Goal: Check status: Check status

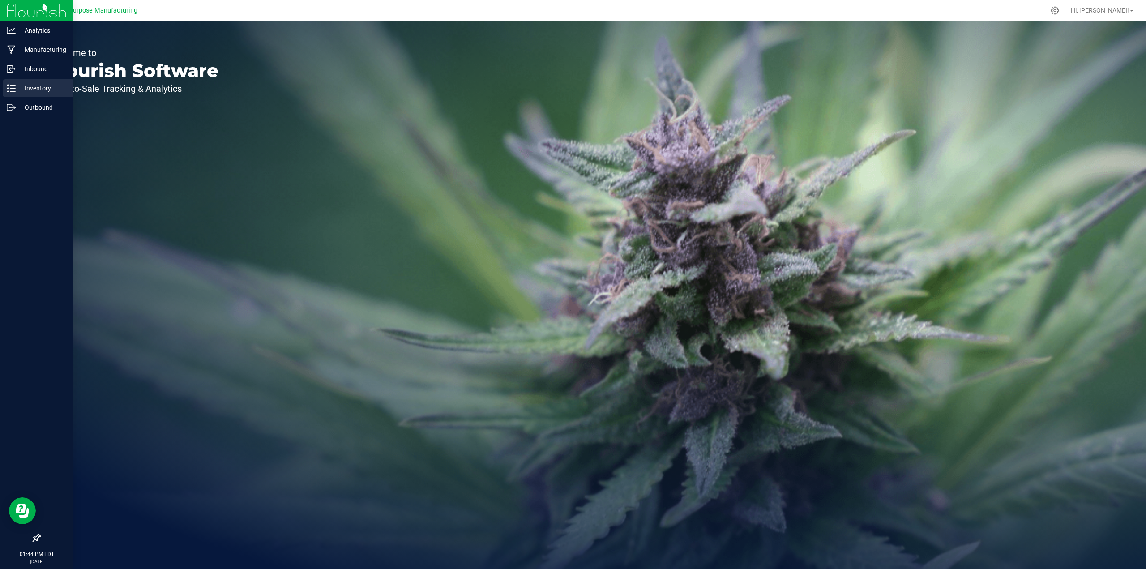
click at [37, 89] on p "Inventory" at bounding box center [43, 88] width 54 height 11
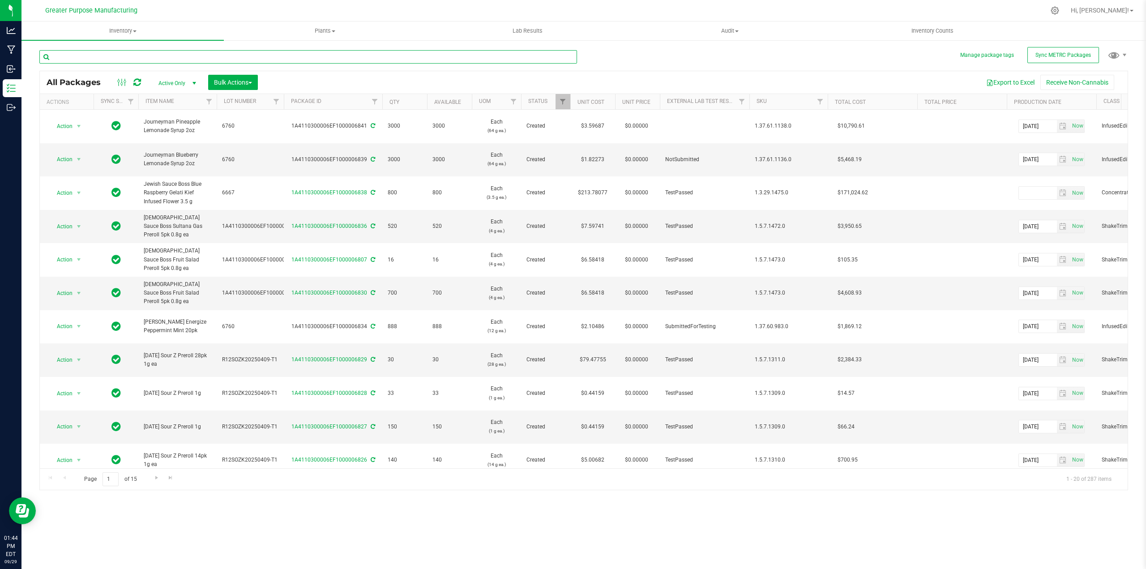
click at [171, 58] on input "text" at bounding box center [308, 56] width 538 height 13
click at [209, 102] on span "Filter" at bounding box center [209, 101] width 7 height 7
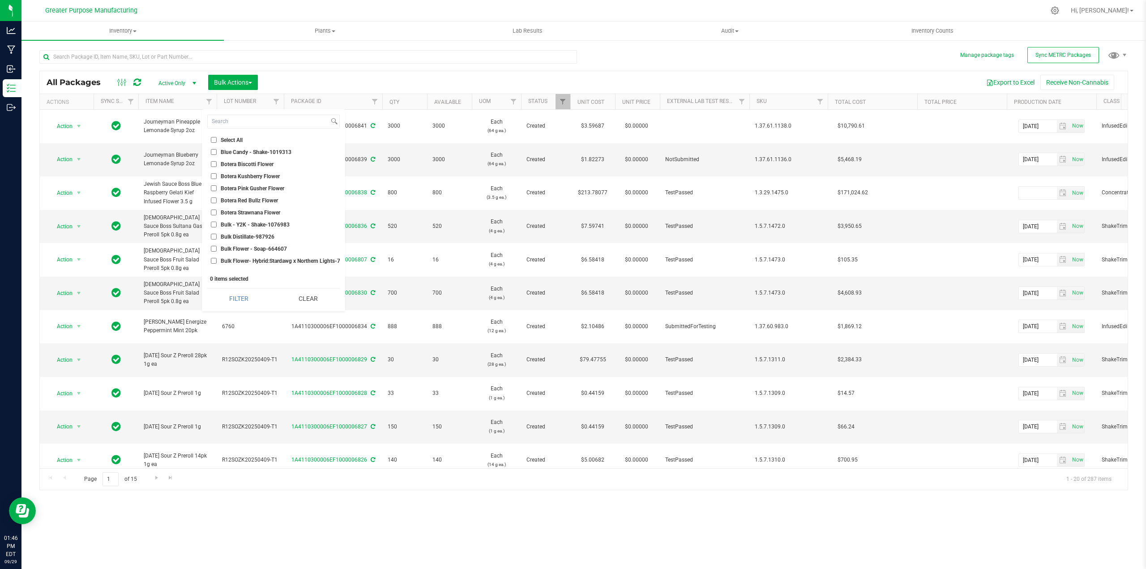
click at [341, 78] on div "Export to Excel Receive Non-Cannabis" at bounding box center [693, 82] width 857 height 15
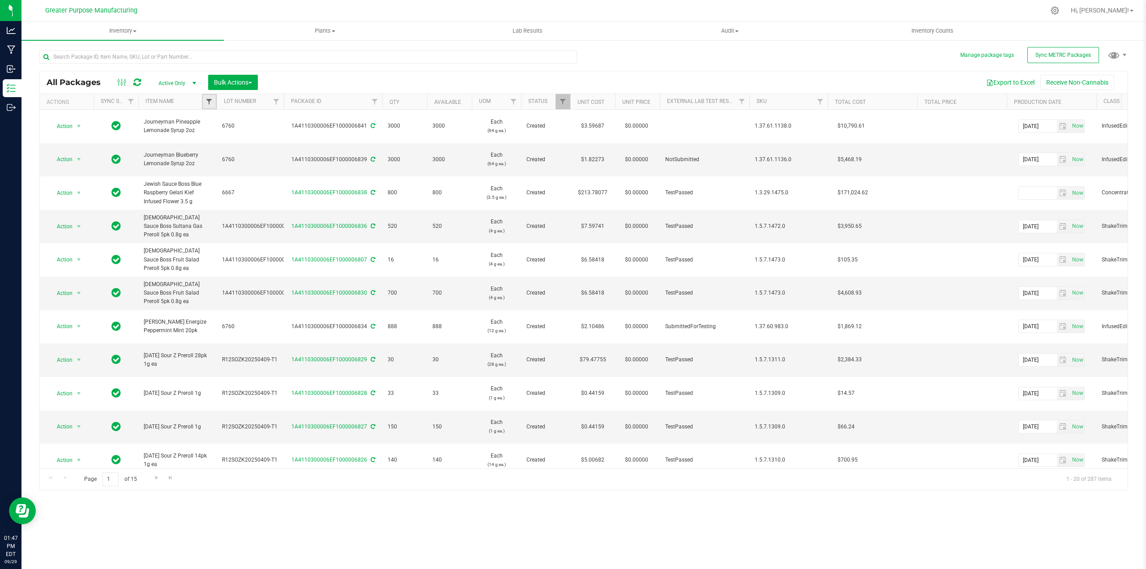
click at [210, 99] on span "Filter" at bounding box center [209, 101] width 7 height 7
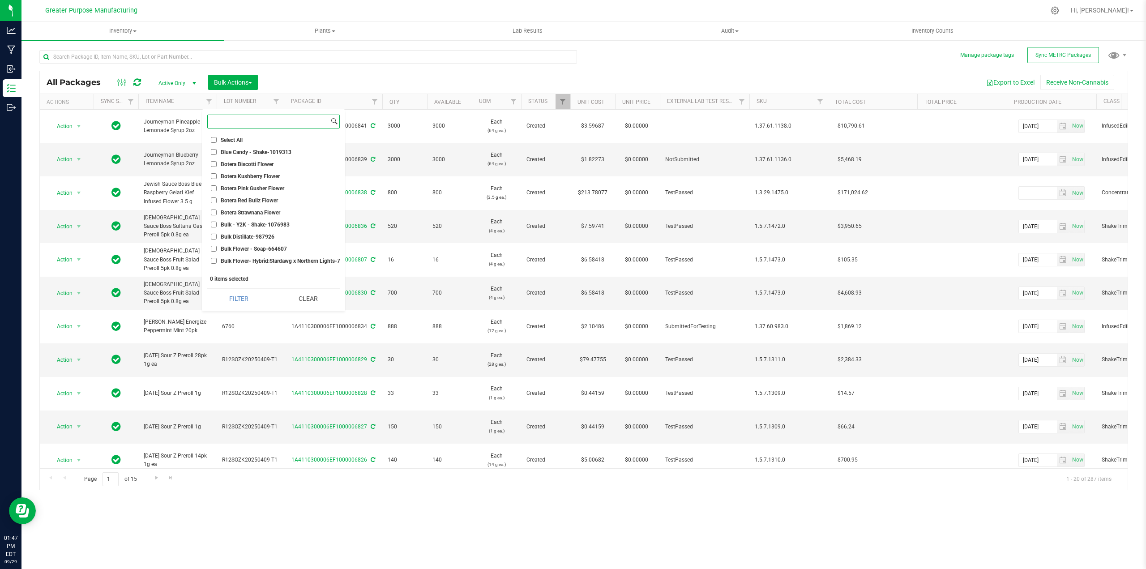
click at [249, 120] on input at bounding box center [268, 121] width 121 height 13
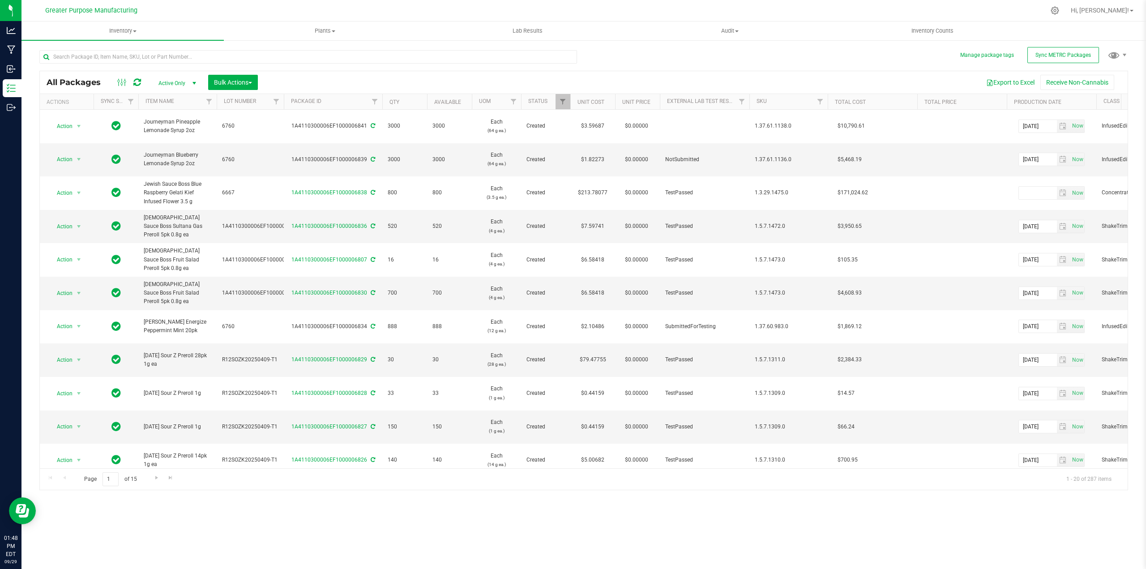
click at [384, 78] on div "Export to Excel Receive Non-Cannabis" at bounding box center [693, 82] width 857 height 15
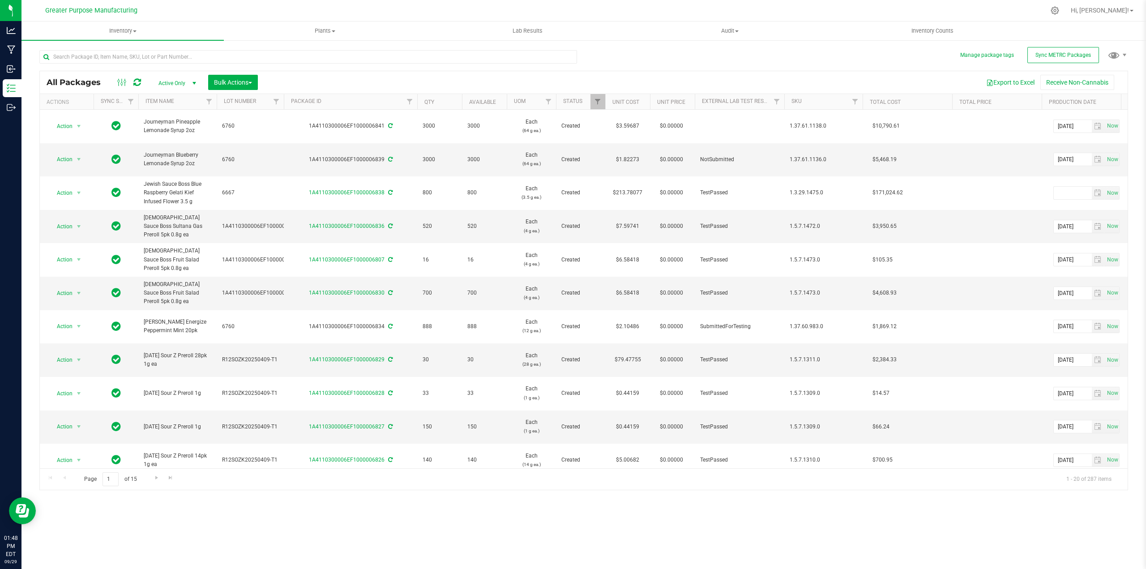
drag, startPoint x: 383, startPoint y: 99, endPoint x: 422, endPoint y: 99, distance: 39.4
click at [422, 99] on div "Actions Sync Status Item Name Lot Number Package ID Qty Available UOM Status Un…" at bounding box center [581, 101] width 1082 height 15
click at [210, 104] on span "Filter" at bounding box center [209, 101] width 7 height 7
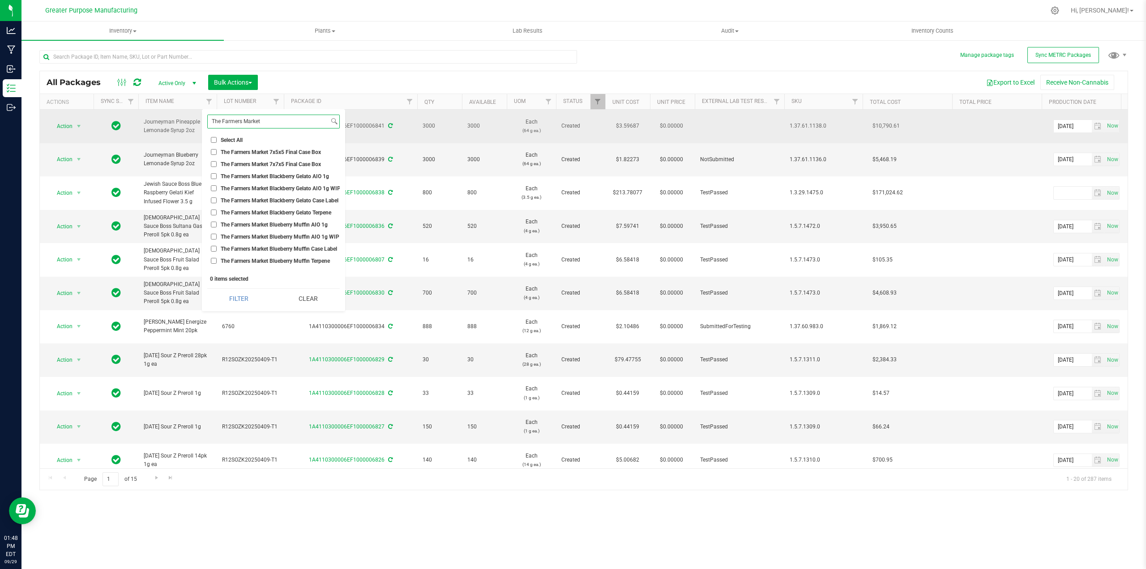
drag, startPoint x: 271, startPoint y: 121, endPoint x: 154, endPoint y: 125, distance: 117.4
click at [154, 125] on body "Analytics Manufacturing Inbound Inventory Outbound 01:48 PM EDT 09/29/2025 09/2…" at bounding box center [573, 284] width 1146 height 569
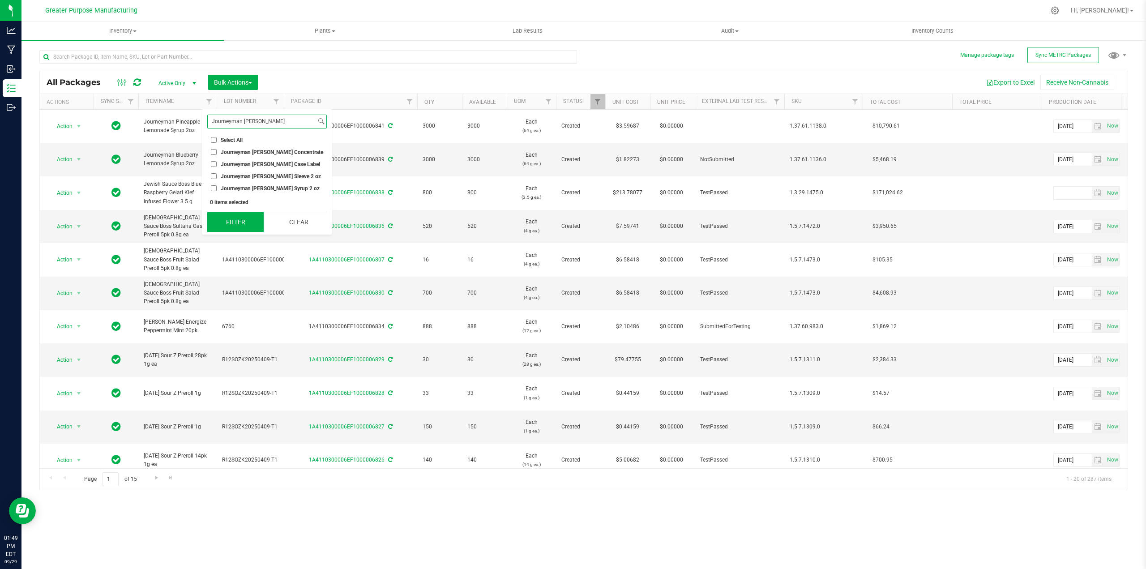
type input "Journeyman [PERSON_NAME]"
click at [227, 222] on button "Filter" at bounding box center [235, 222] width 56 height 20
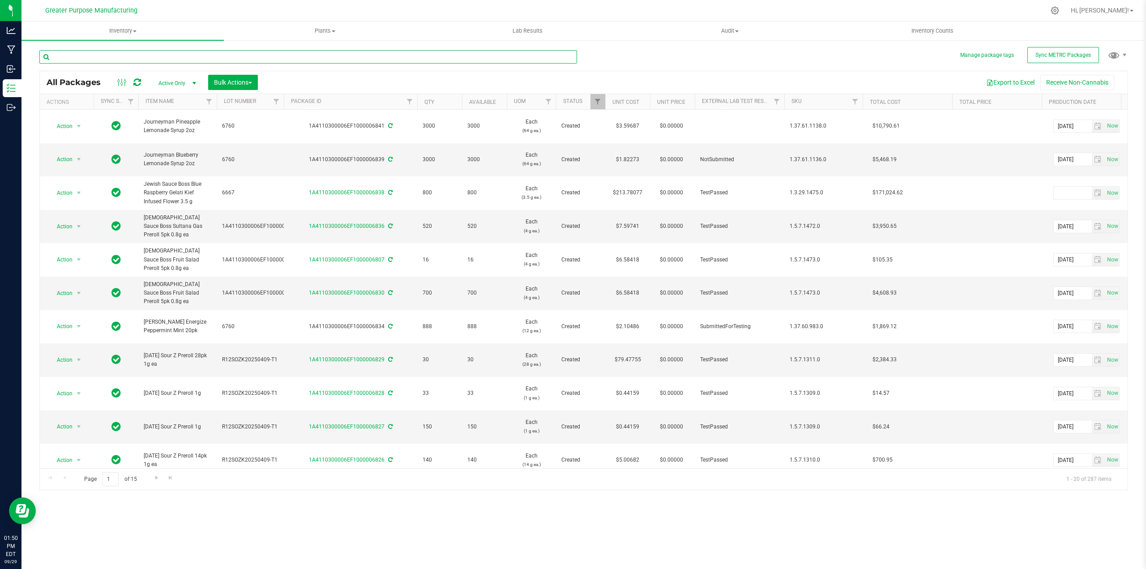
click at [201, 56] on input "text" at bounding box center [308, 56] width 538 height 13
type input "Jou"
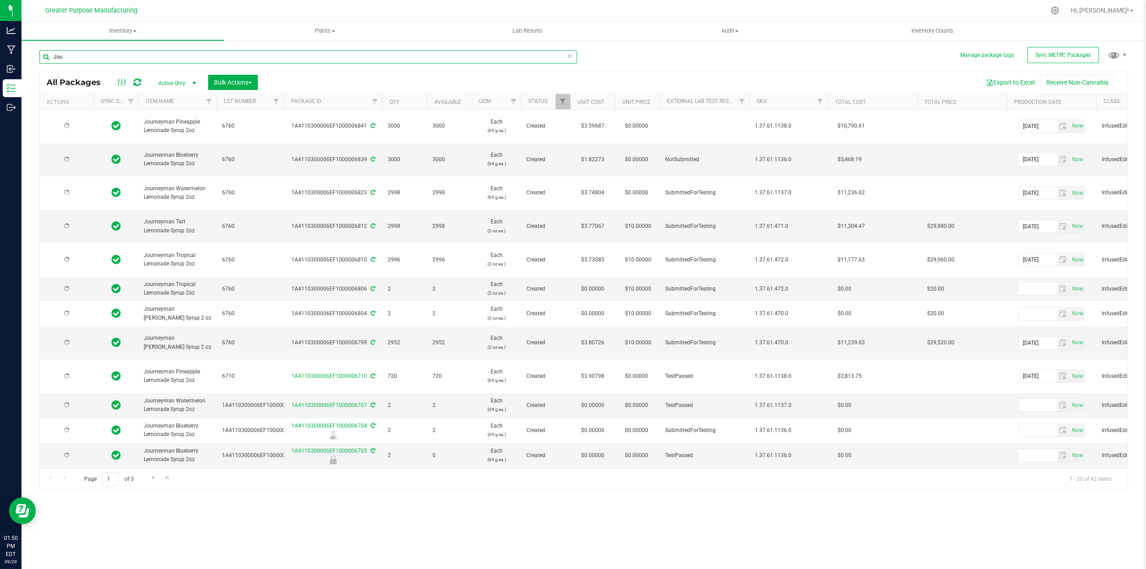
drag, startPoint x: 88, startPoint y: 59, endPoint x: 167, endPoint y: 80, distance: 82.6
click at [45, 57] on input "Jou" at bounding box center [308, 56] width 538 height 13
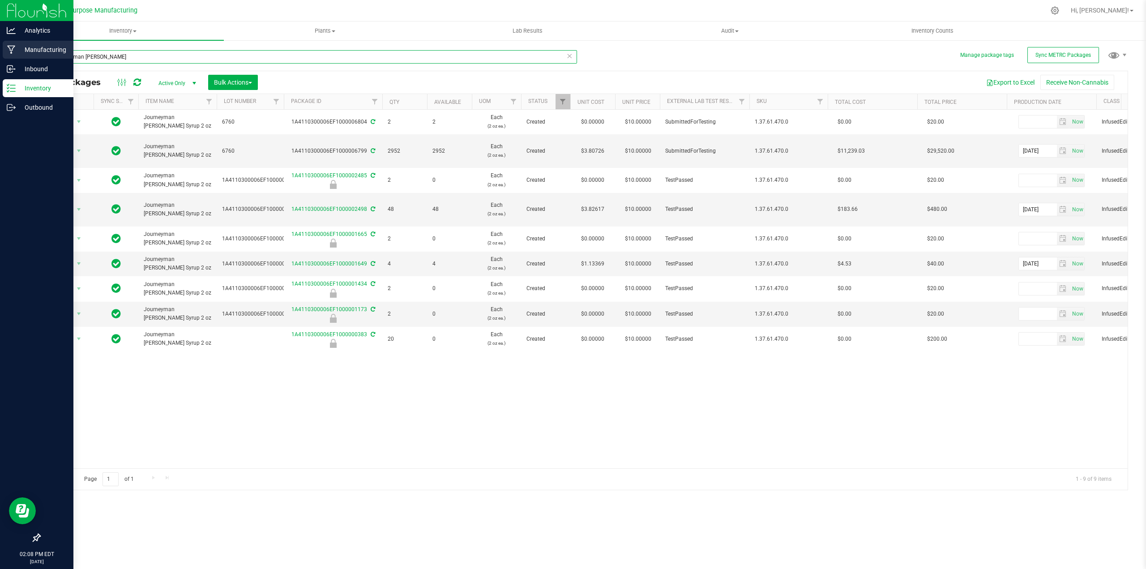
drag, startPoint x: 123, startPoint y: 55, endPoint x: 0, endPoint y: 55, distance: 122.7
click at [0, 55] on div "Analytics Manufacturing Inbound Inventory Outbound 02:08 PM EDT [DATE] 09/29 Gr…" at bounding box center [573, 284] width 1146 height 569
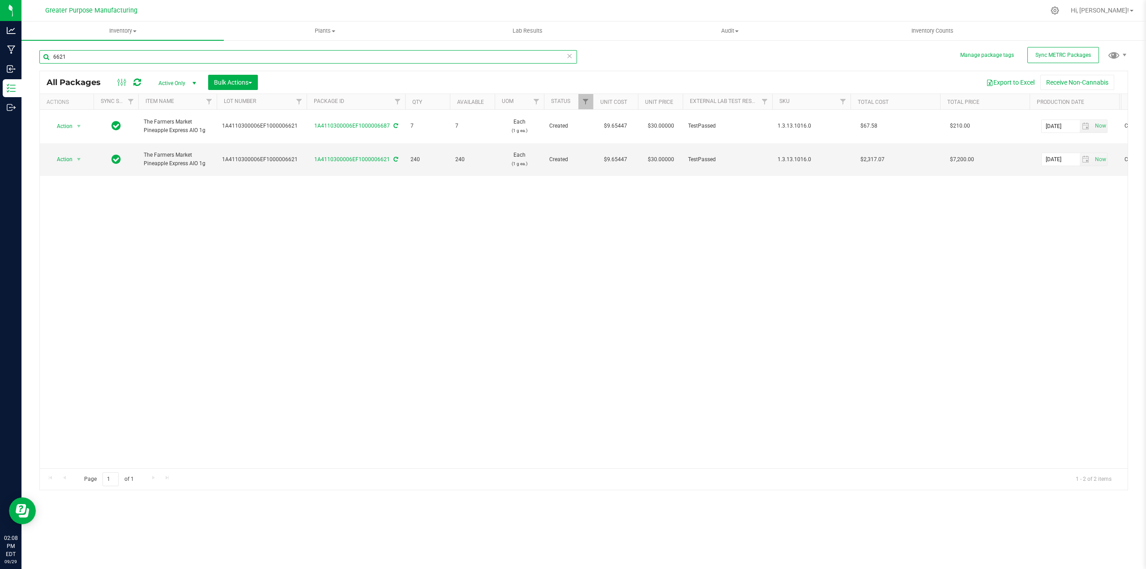
drag, startPoint x: 284, startPoint y: 102, endPoint x: 309, endPoint y: 102, distance: 25.1
click at [309, 102] on div "Actions Sync Status Item Name Lot Number Package ID Qty Available UOM Status Un…" at bounding box center [581, 101] width 1082 height 15
type input "6621"
click at [82, 156] on span "select" at bounding box center [78, 159] width 7 height 7
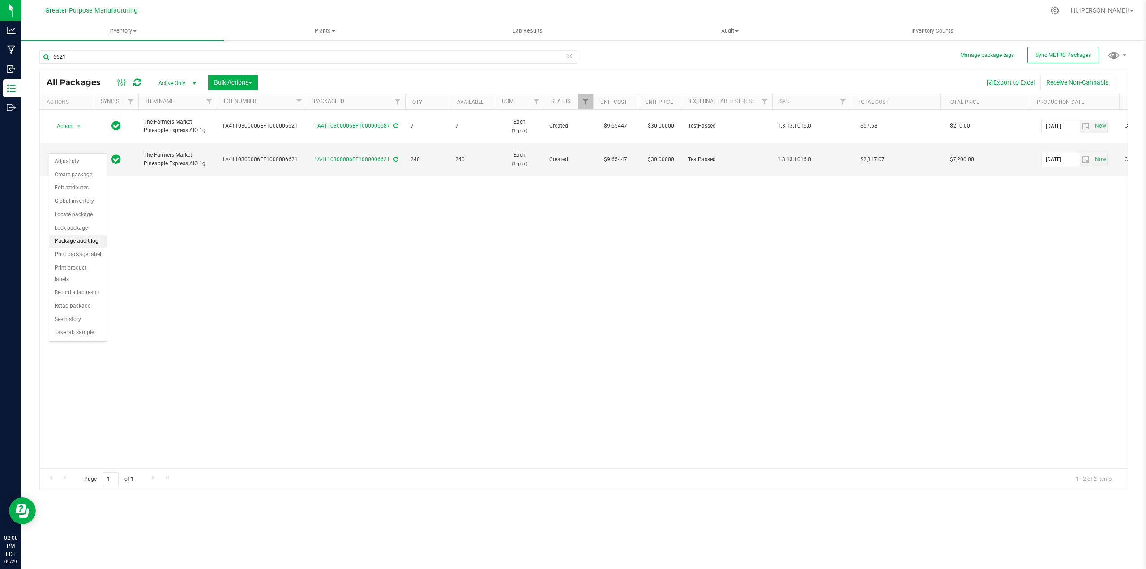
click at [71, 243] on li "Package audit log" at bounding box center [77, 241] width 57 height 13
